Goal: Task Accomplishment & Management: Use online tool/utility

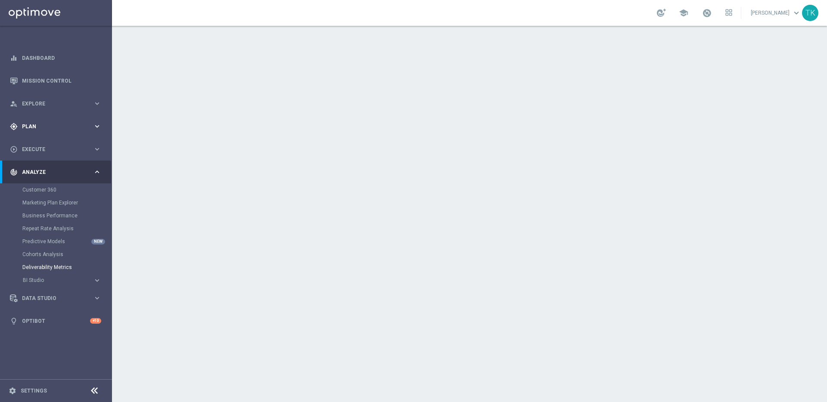
click at [96, 124] on icon "keyboard_arrow_right" at bounding box center [97, 126] width 8 height 8
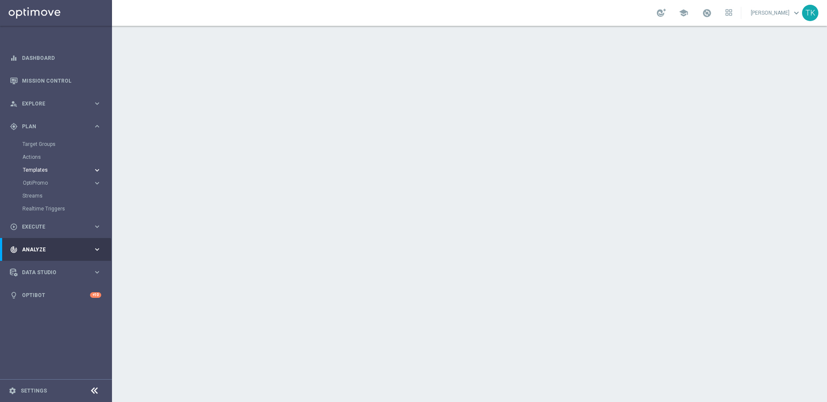
click at [98, 169] on icon "keyboard_arrow_right" at bounding box center [97, 170] width 8 height 8
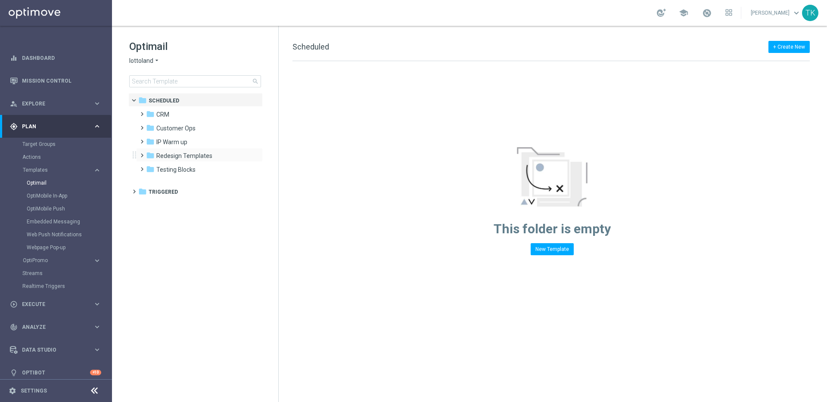
click at [142, 153] on span at bounding box center [140, 151] width 4 height 3
click at [149, 167] on span at bounding box center [149, 165] width 4 height 3
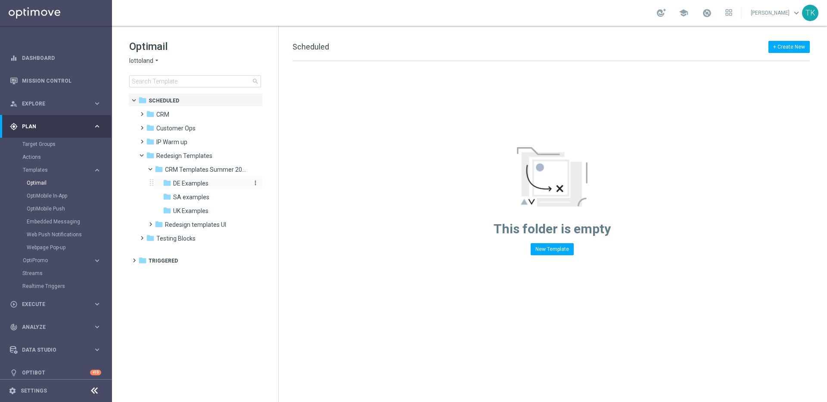
click at [192, 183] on span "DE Examples" at bounding box center [190, 184] width 35 height 8
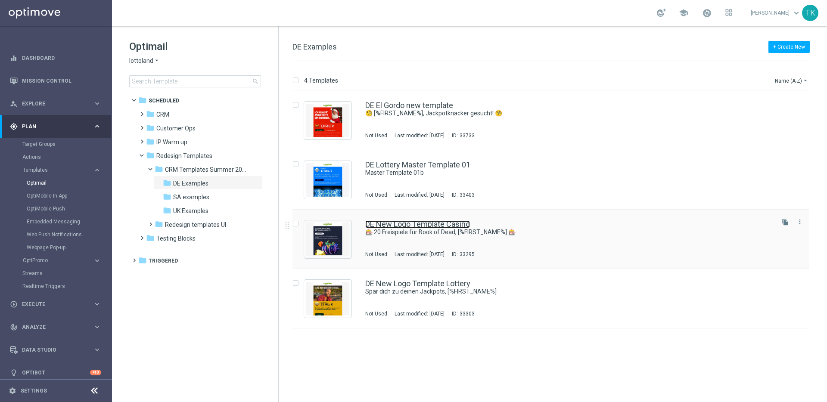
click at [404, 224] on link "DE New Logo Template Casino" at bounding box center [417, 224] width 105 height 8
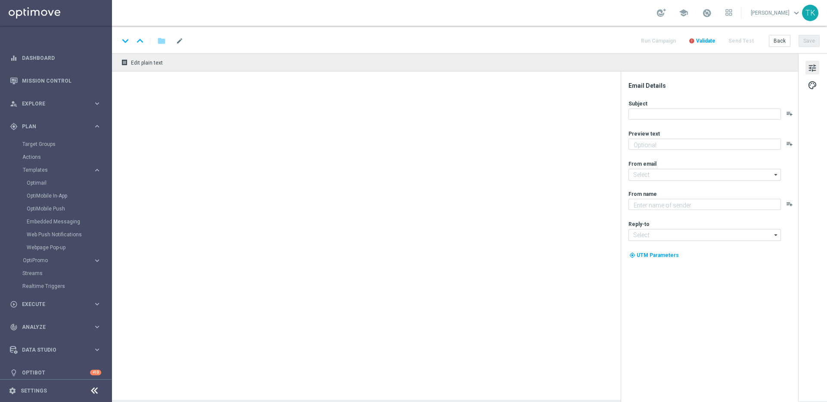
type textarea "Spiele Book of Dead heute gratis!"
type input "mail@crm.lottoland.com"
type textarea "Lottoland"
type input "service@lottoland.com"
